Goal: Transaction & Acquisition: Purchase product/service

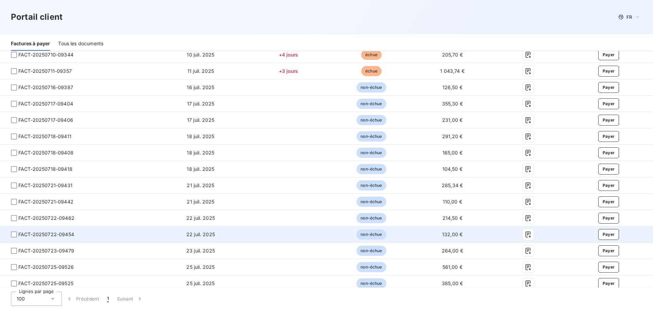
scroll to position [34, 0]
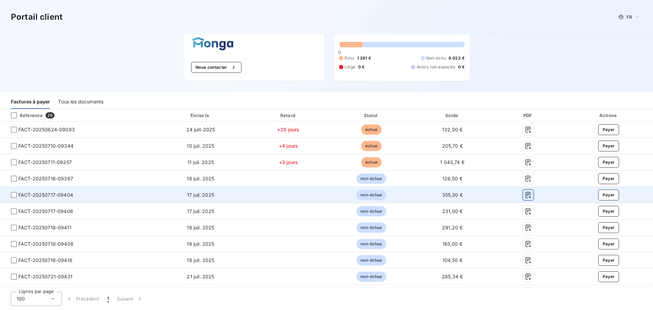
click at [528, 193] on button "button" at bounding box center [528, 195] width 11 height 11
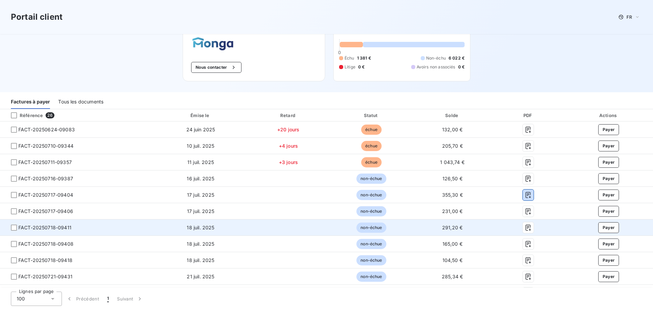
click at [523, 190] on button "button" at bounding box center [528, 195] width 11 height 11
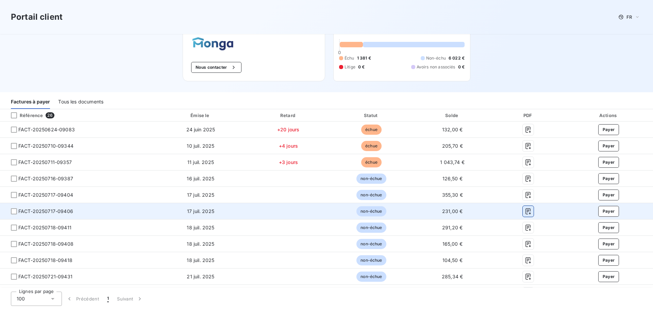
click at [525, 208] on icon "button" at bounding box center [528, 211] width 7 height 7
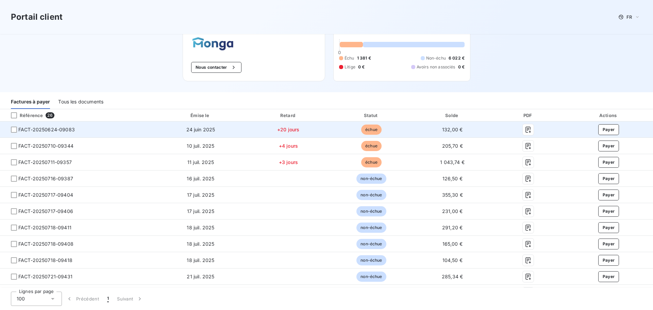
click at [49, 131] on span "FACT-20250624-09083" at bounding box center [46, 129] width 56 height 7
click at [525, 129] on icon "button" at bounding box center [528, 129] width 7 height 7
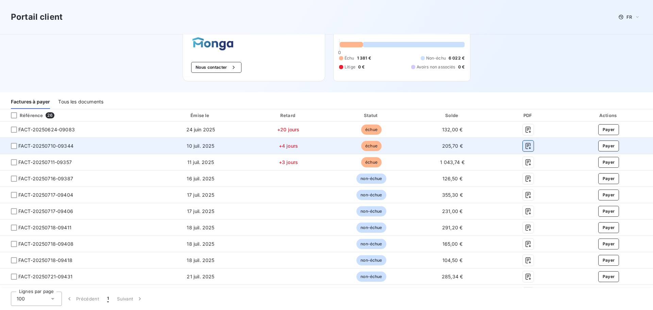
click at [525, 146] on icon "button" at bounding box center [528, 146] width 7 height 7
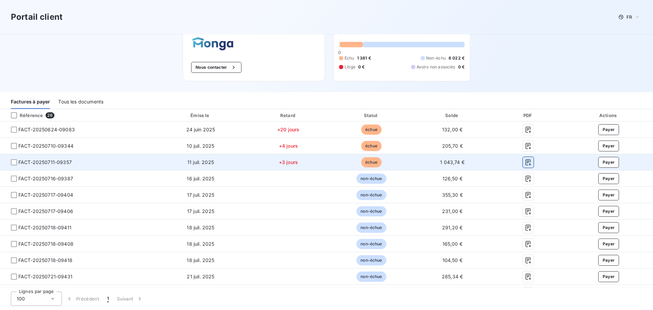
click at [525, 164] on icon "button" at bounding box center [528, 162] width 7 height 7
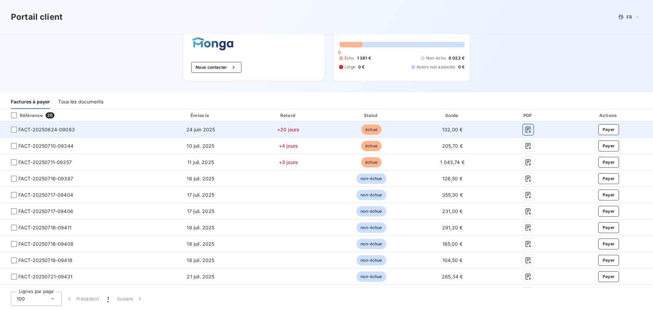
click at [523, 131] on button "button" at bounding box center [528, 129] width 11 height 11
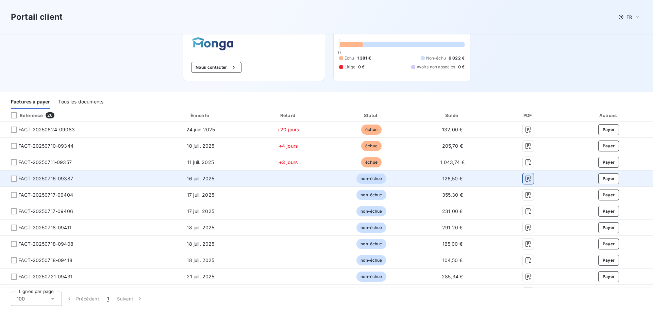
click at [525, 179] on icon "button" at bounding box center [528, 178] width 7 height 7
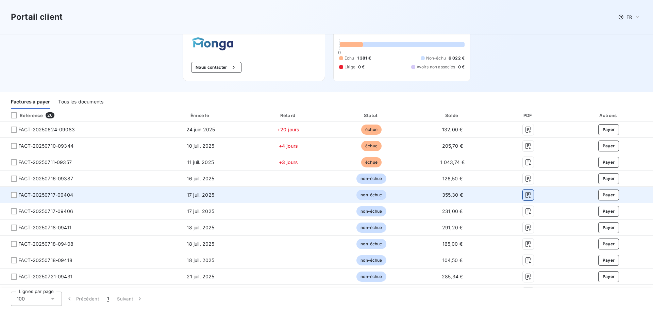
click at [526, 194] on icon "button" at bounding box center [528, 195] width 7 height 7
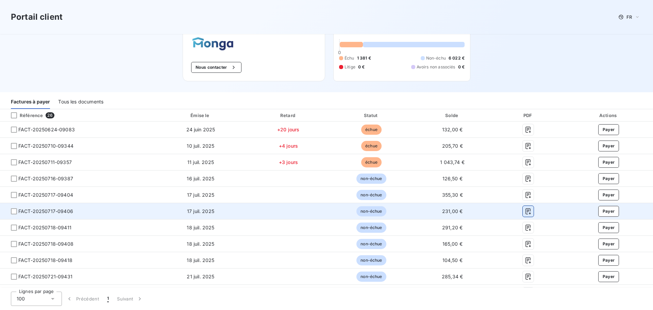
click at [525, 212] on icon "button" at bounding box center [528, 211] width 7 height 7
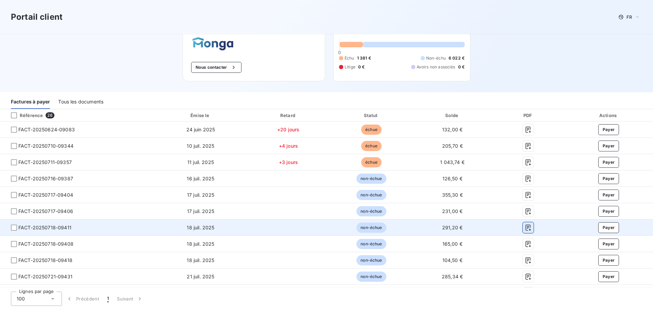
click at [525, 229] on icon "button" at bounding box center [528, 227] width 7 height 7
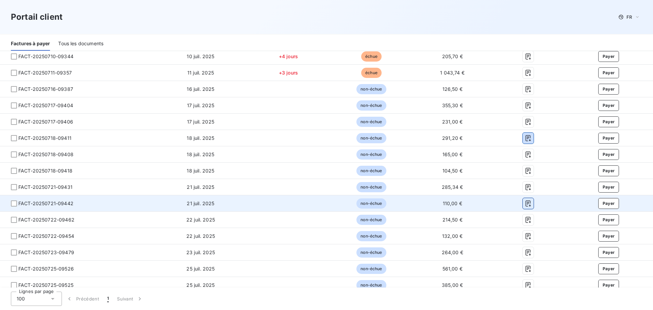
scroll to position [112, 0]
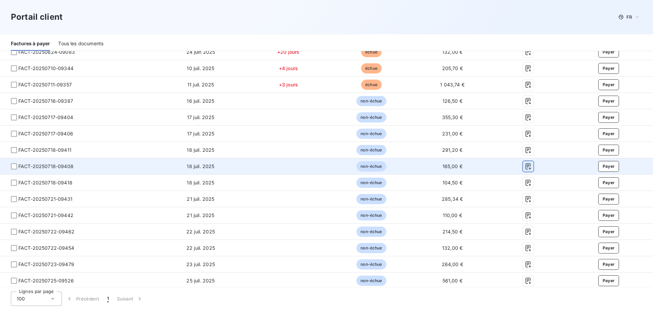
drag, startPoint x: 523, startPoint y: 166, endPoint x: 519, endPoint y: 171, distance: 6.3
click at [525, 166] on icon "button" at bounding box center [528, 166] width 7 height 7
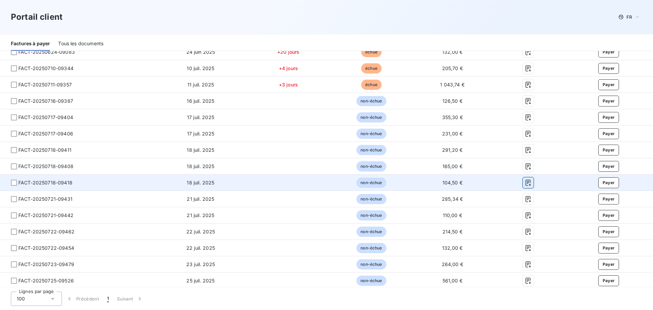
click at [527, 182] on icon "button" at bounding box center [528, 182] width 7 height 7
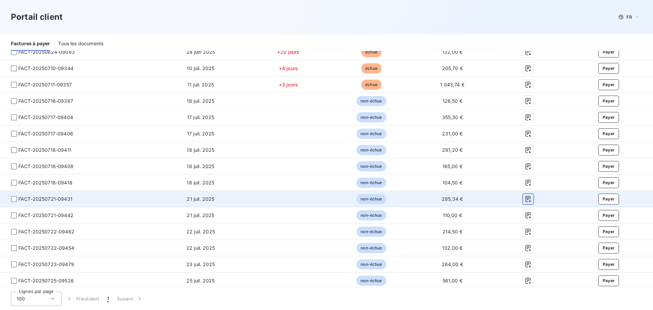
click at [527, 198] on icon "button" at bounding box center [528, 199] width 7 height 7
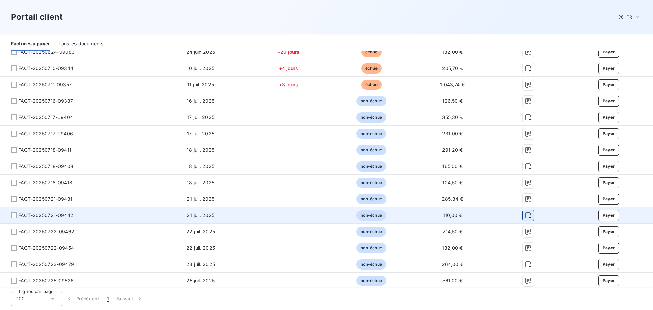
click at [525, 216] on icon "button" at bounding box center [528, 215] width 7 height 7
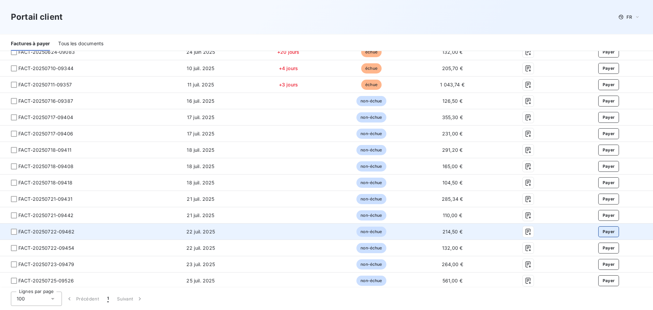
click at [606, 231] on button "Payer" at bounding box center [609, 231] width 21 height 11
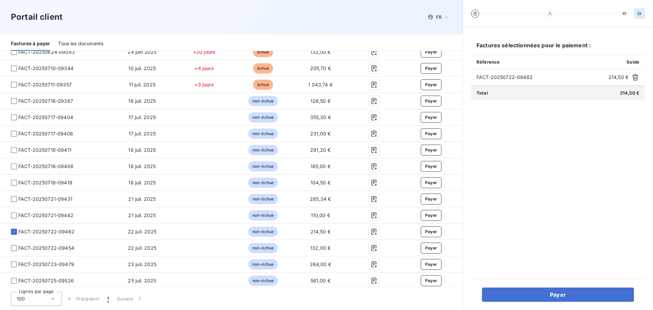
click at [640, 14] on icon "button" at bounding box center [640, 13] width 4 height 3
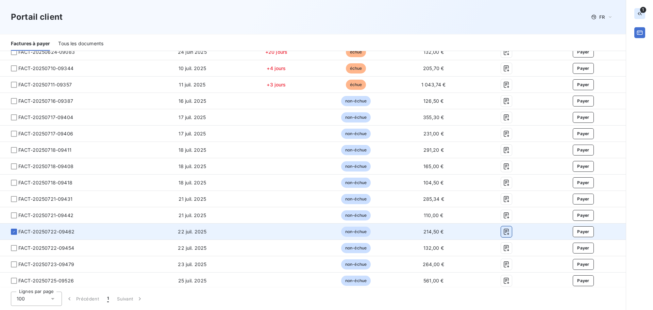
click at [504, 230] on icon "button" at bounding box center [506, 232] width 5 height 6
click at [14, 232] on icon at bounding box center [14, 231] width 2 height 1
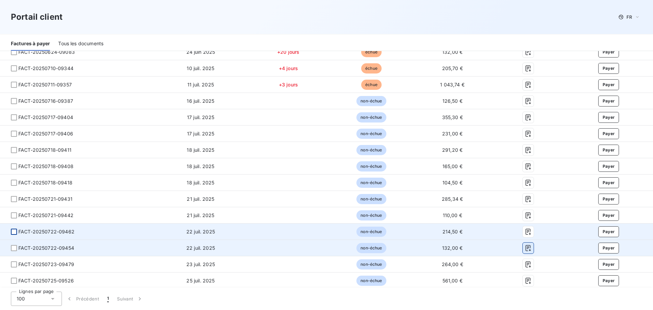
click at [525, 247] on icon "button" at bounding box center [528, 248] width 7 height 7
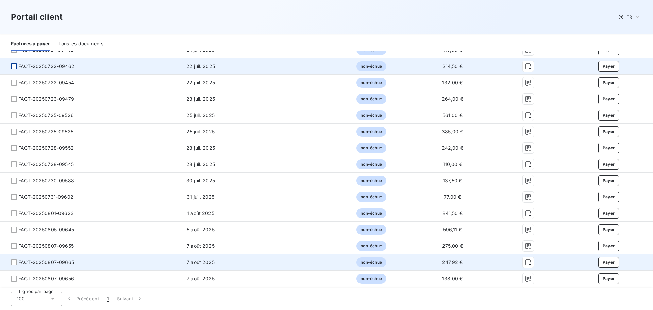
scroll to position [282, 0]
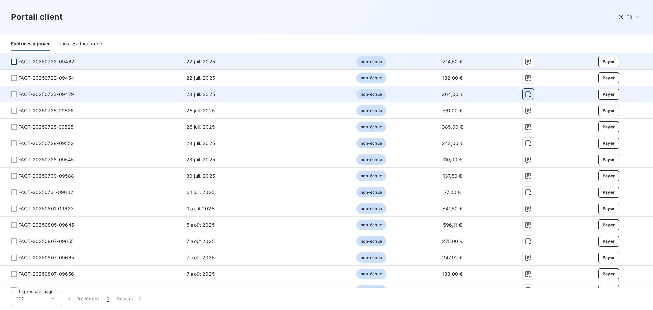
click at [525, 92] on icon "button" at bounding box center [528, 94] width 7 height 7
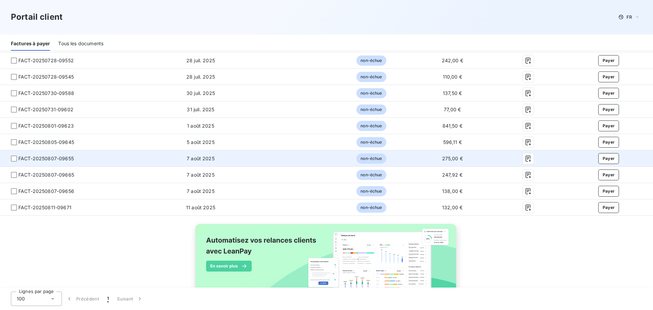
scroll to position [384, 0]
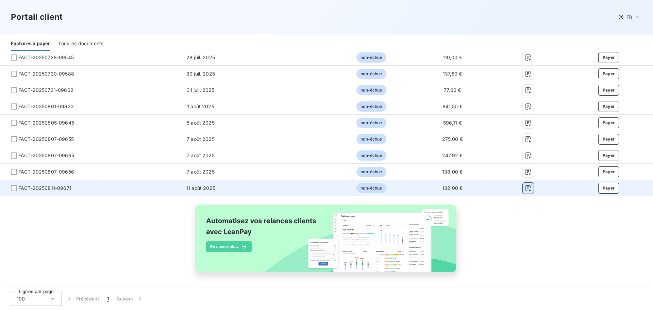
click at [525, 187] on icon "button" at bounding box center [528, 188] width 7 height 7
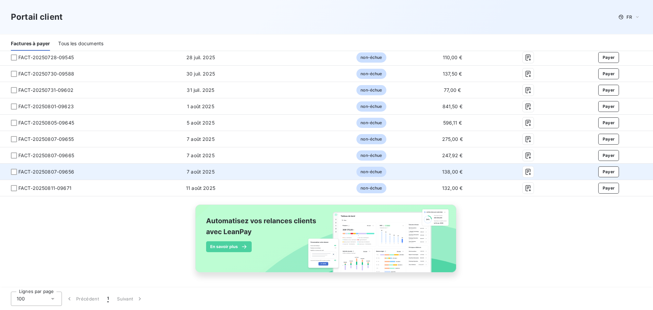
click at [443, 173] on span "138,00 €" at bounding box center [452, 172] width 20 height 6
drag, startPoint x: 529, startPoint y: 169, endPoint x: 526, endPoint y: 171, distance: 3.6
click at [529, 170] on button "button" at bounding box center [528, 171] width 11 height 11
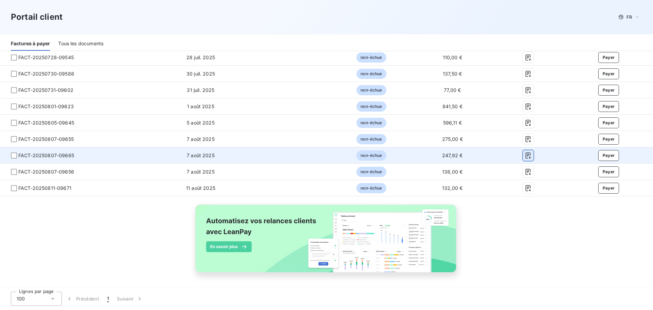
click at [525, 156] on icon "button" at bounding box center [528, 155] width 7 height 7
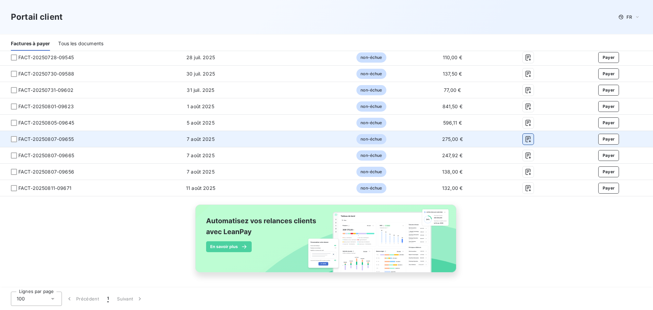
click at [525, 141] on icon "button" at bounding box center [528, 139] width 7 height 7
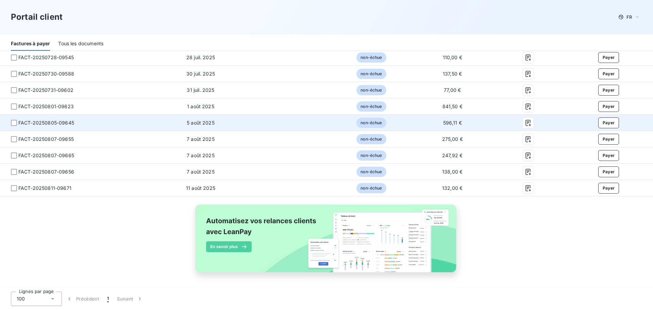
click at [444, 122] on span "596,11 €" at bounding box center [452, 123] width 19 height 6
copy span "596,11"
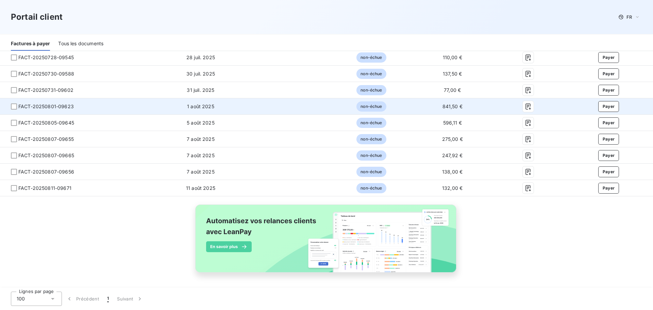
click at [443, 106] on span "841,50 €" at bounding box center [453, 106] width 20 height 6
copy span "841,50"
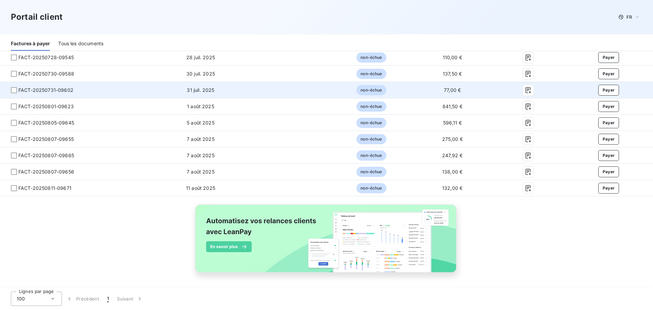
click at [446, 92] on span "77,00 €" at bounding box center [452, 90] width 17 height 6
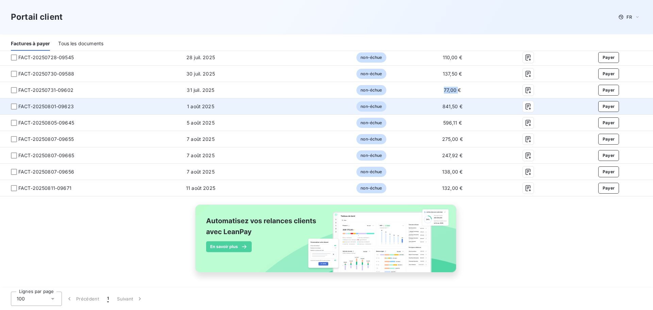
copy span "77,00"
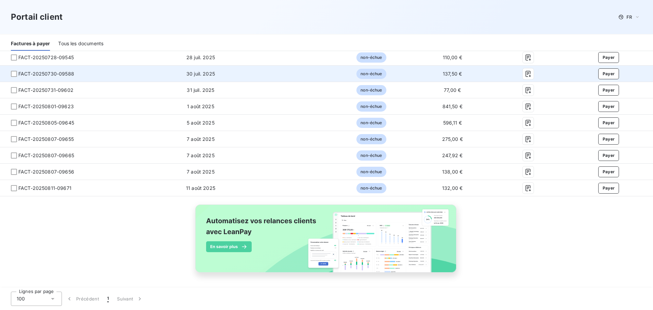
click at [437, 73] on td "137,50 €" at bounding box center [453, 74] width 80 height 16
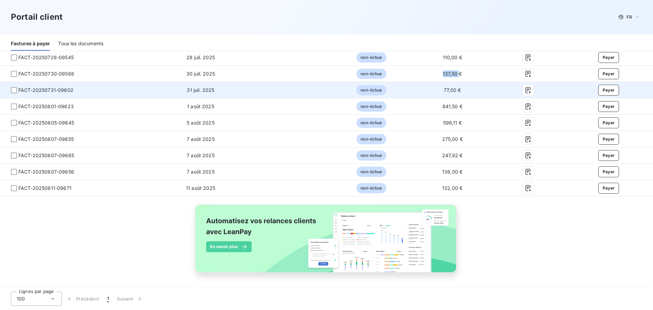
copy span "137,50"
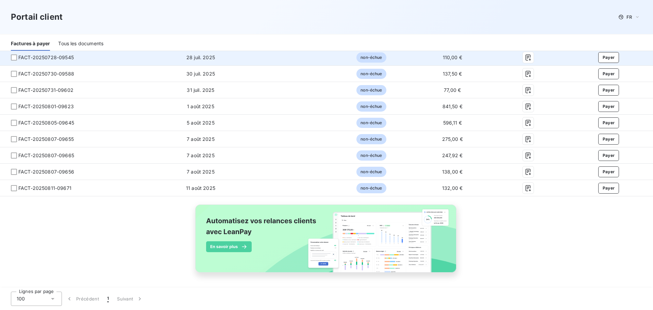
click at [443, 59] on span "110,00 €" at bounding box center [452, 57] width 19 height 6
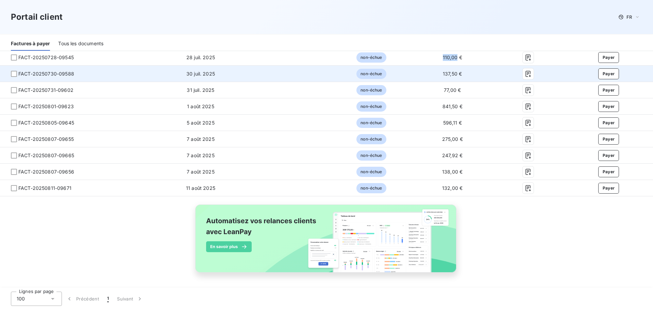
copy span "110,00"
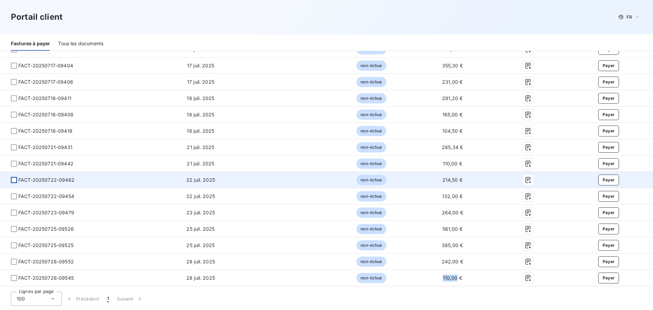
scroll to position [168, 0]
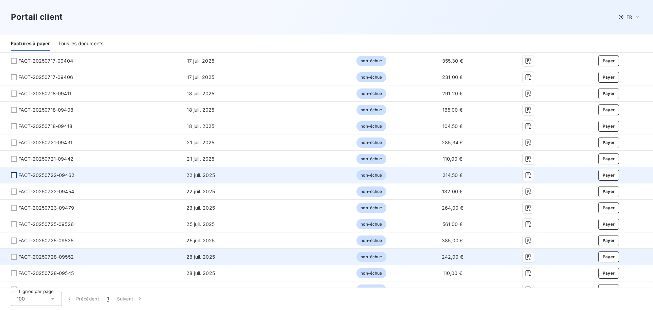
click at [439, 253] on td "242,00 €" at bounding box center [453, 257] width 80 height 16
copy span "242,00"
click at [526, 258] on icon "button" at bounding box center [528, 257] width 5 height 6
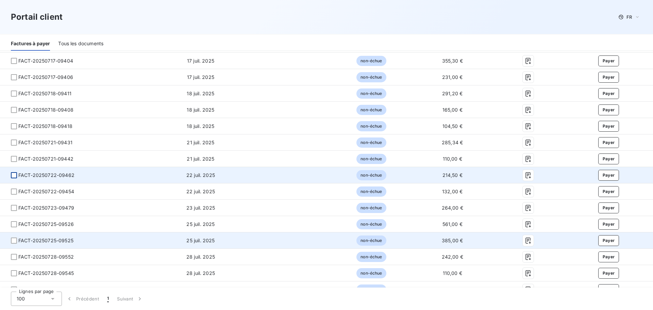
click at [442, 239] on span "385,00 €" at bounding box center [452, 241] width 21 height 6
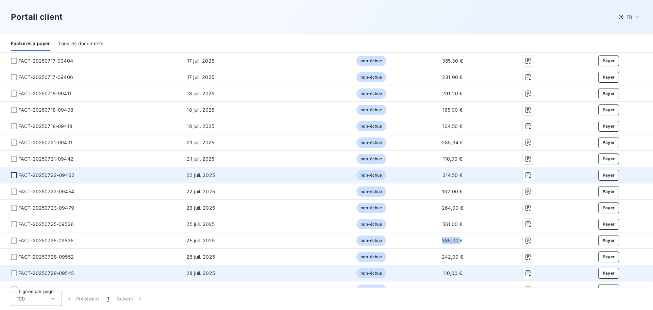
copy span "385,00"
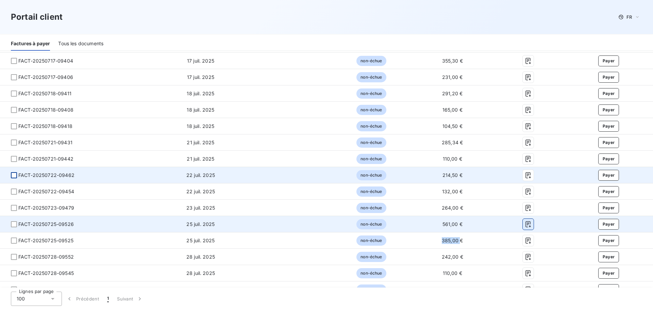
click at [525, 221] on icon "button" at bounding box center [528, 224] width 7 height 7
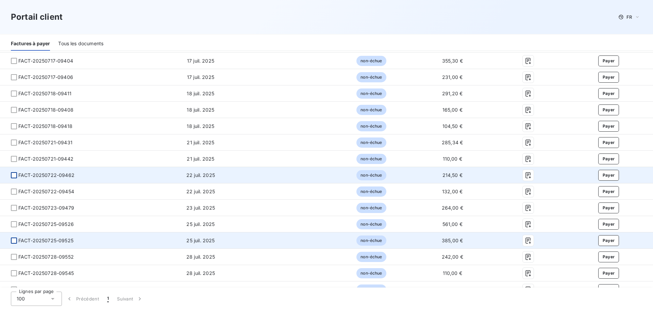
click at [12, 242] on div at bounding box center [14, 241] width 6 height 6
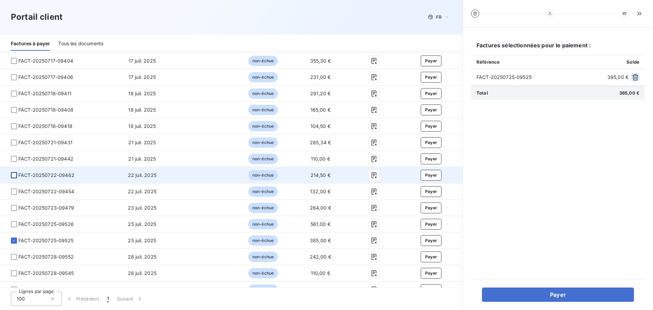
click at [634, 78] on icon "button" at bounding box center [636, 77] width 6 height 6
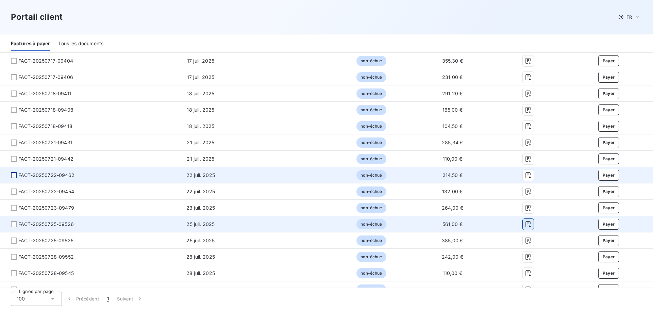
click at [525, 224] on icon "button" at bounding box center [528, 224] width 7 height 7
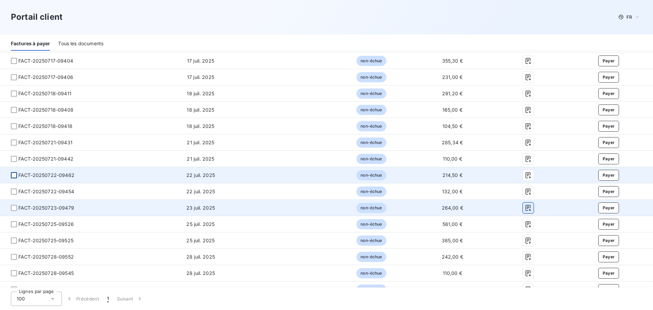
drag, startPoint x: 525, startPoint y: 206, endPoint x: 522, endPoint y: 205, distance: 3.5
click at [525, 205] on icon "button" at bounding box center [528, 208] width 7 height 7
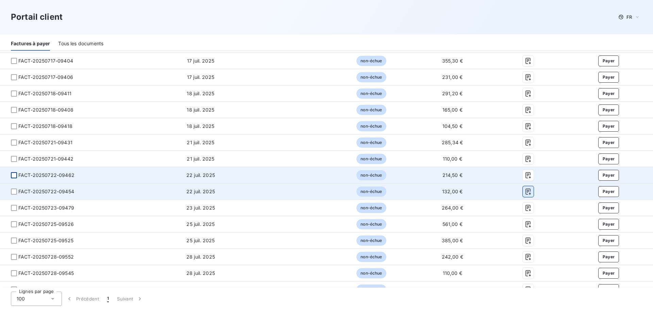
click at [525, 191] on icon "button" at bounding box center [528, 191] width 7 height 7
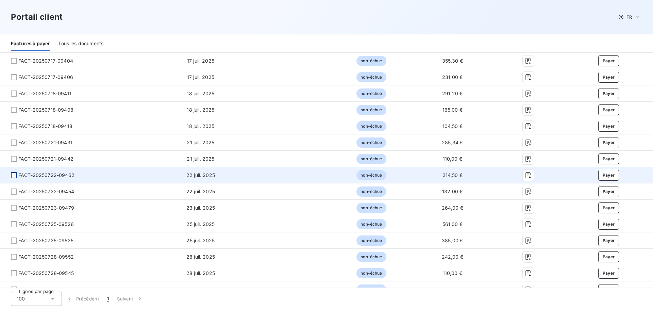
click at [443, 175] on span "214,50 €" at bounding box center [453, 175] width 20 height 6
copy span "214,50"
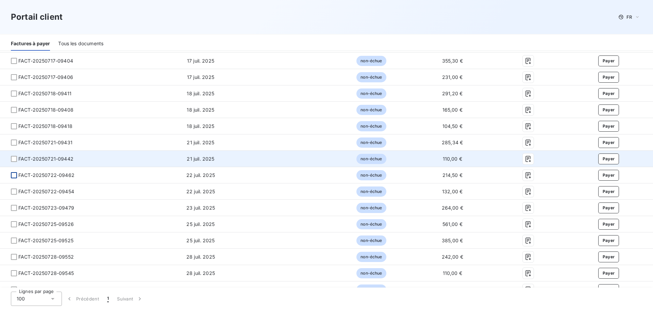
click at [449, 160] on span "110,00 €" at bounding box center [452, 159] width 19 height 6
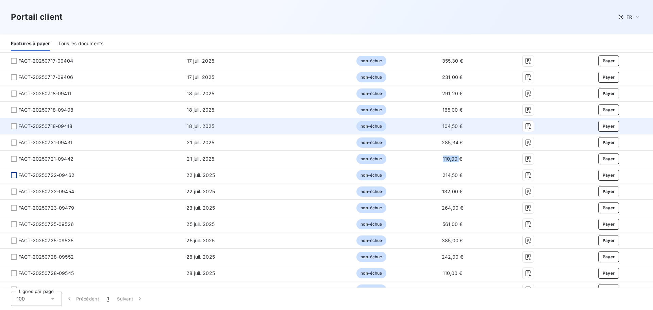
copy span "110,00"
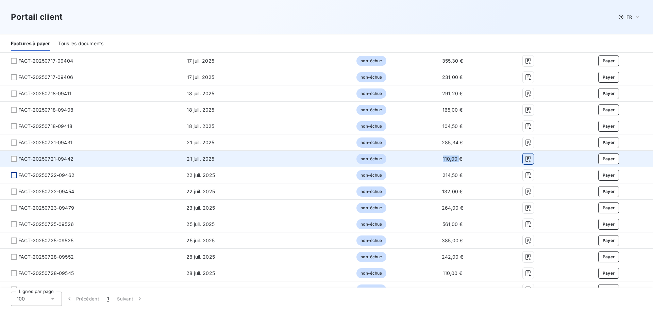
click at [523, 156] on button "button" at bounding box center [528, 158] width 11 height 11
click at [525, 157] on icon "button" at bounding box center [528, 159] width 7 height 7
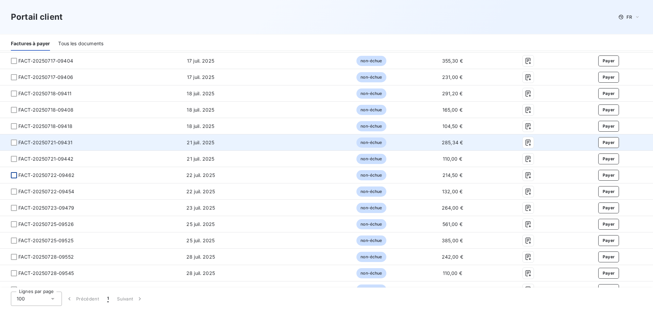
click at [436, 144] on td "285,34 €" at bounding box center [453, 142] width 80 height 16
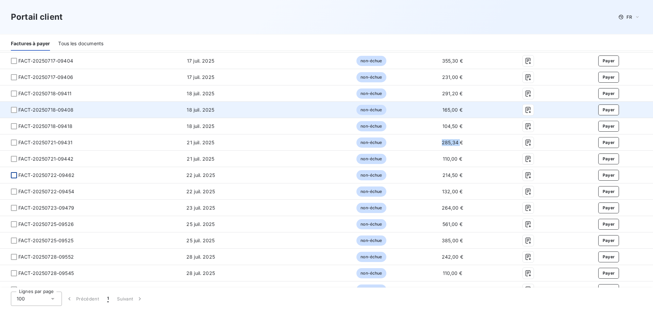
copy span "285,34"
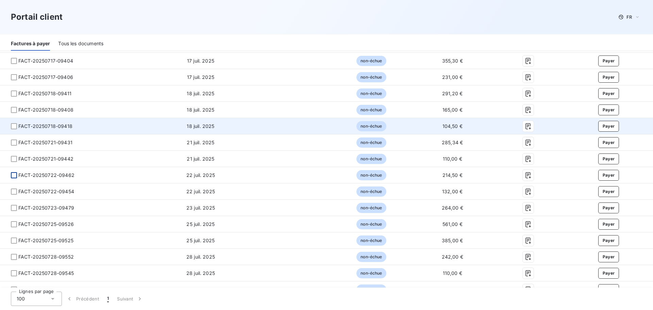
click at [444, 124] on span "104,50 €" at bounding box center [453, 126] width 20 height 6
click at [523, 129] on button "button" at bounding box center [528, 126] width 11 height 11
